Goal: Find specific page/section

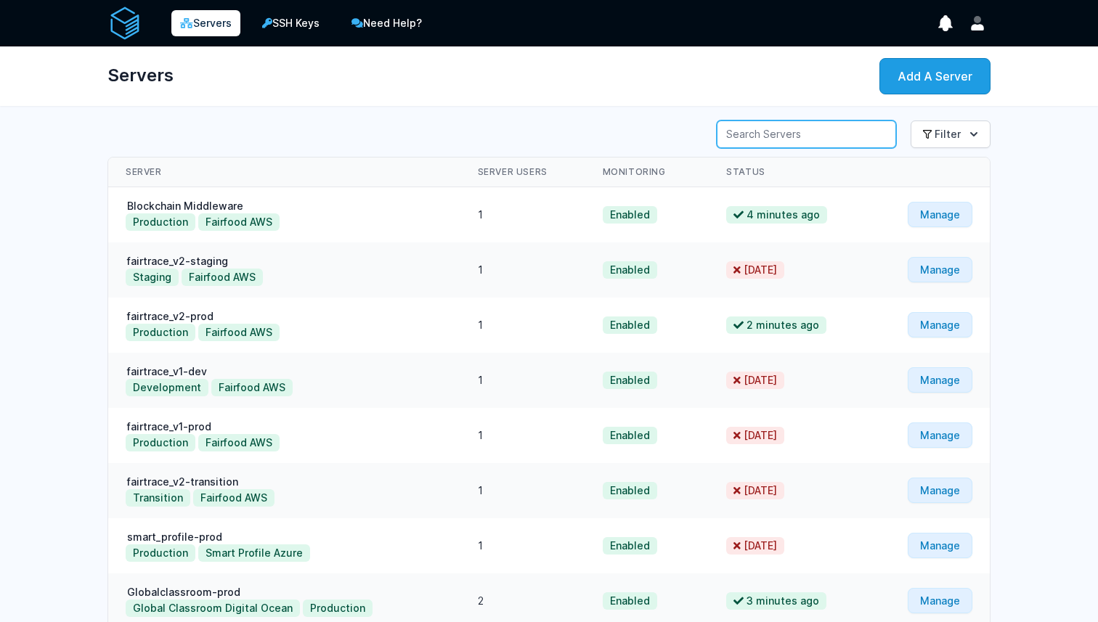
click at [774, 133] on input "Server Search" at bounding box center [806, 135] width 179 height 28
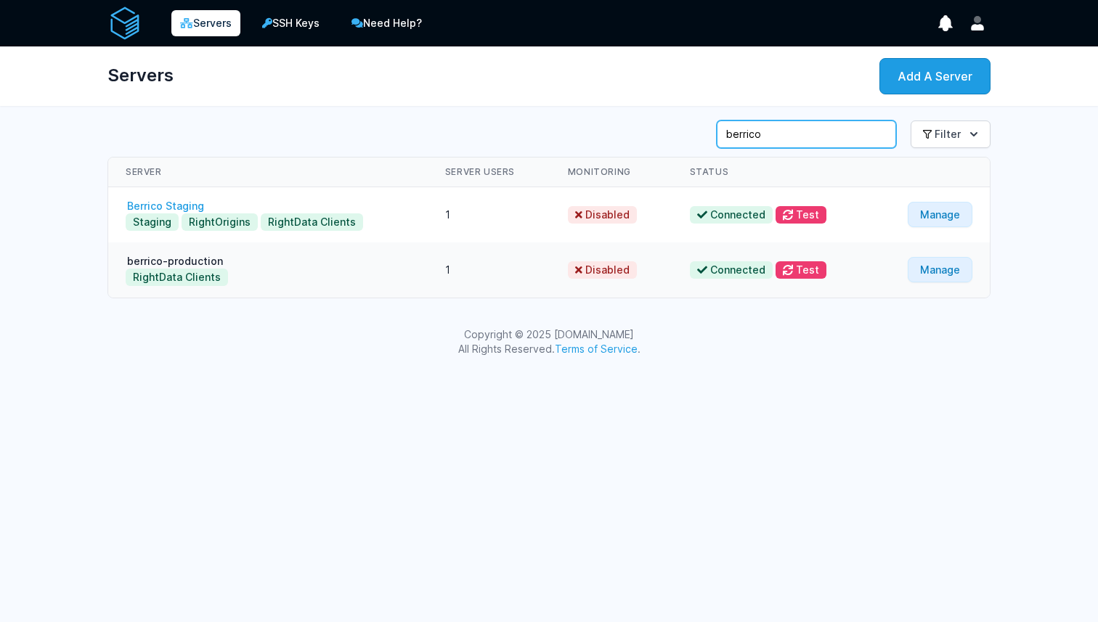
type input "berrico"
click at [180, 205] on link "Berrico Staging" at bounding box center [166, 206] width 80 height 12
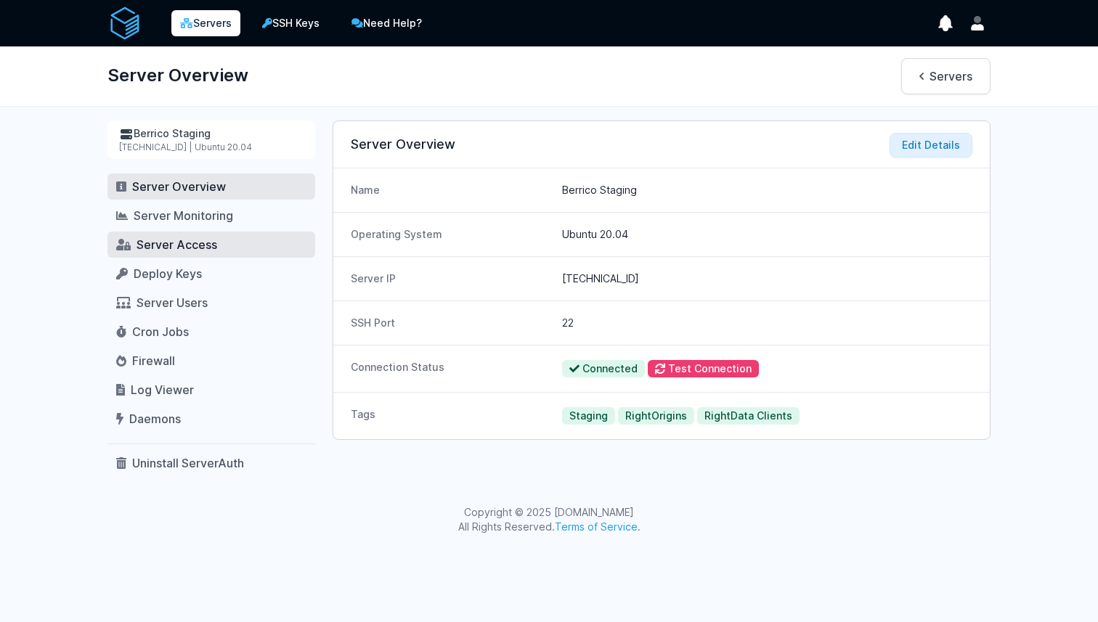
click at [160, 238] on span "Server Access" at bounding box center [177, 244] width 81 height 15
